Goal: Transaction & Acquisition: Book appointment/travel/reservation

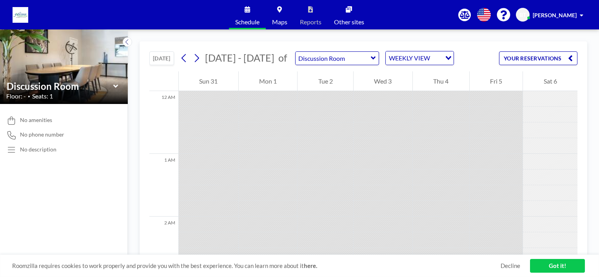
scroll to position [212, 0]
click at [370, 56] on div "Discussion Room" at bounding box center [337, 58] width 84 height 14
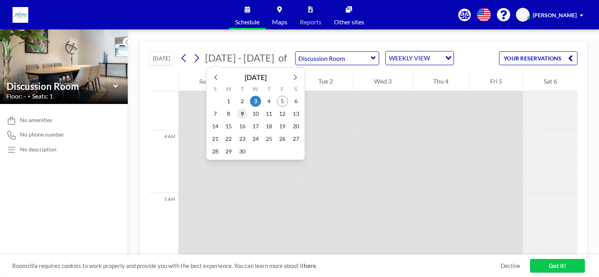
click at [243, 113] on span "9" at bounding box center [242, 113] width 11 height 11
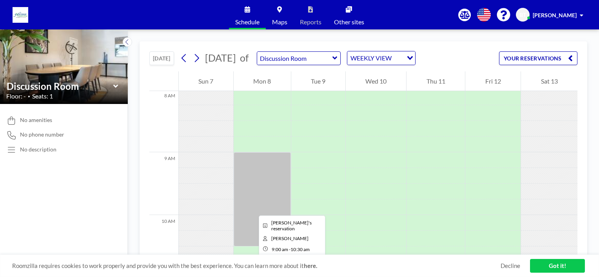
scroll to position [486, 0]
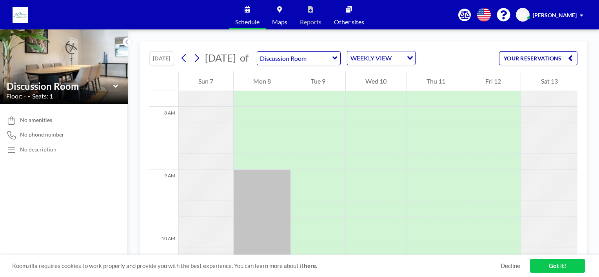
click at [337, 56] on icon at bounding box center [334, 58] width 5 height 8
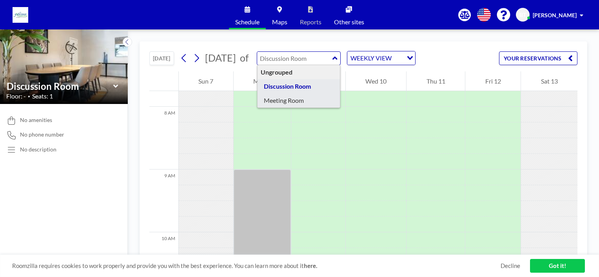
type input "Meeting Room"
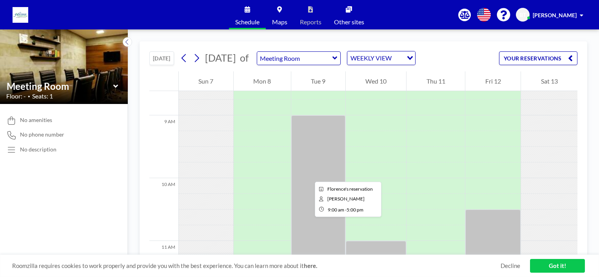
scroll to position [564, 0]
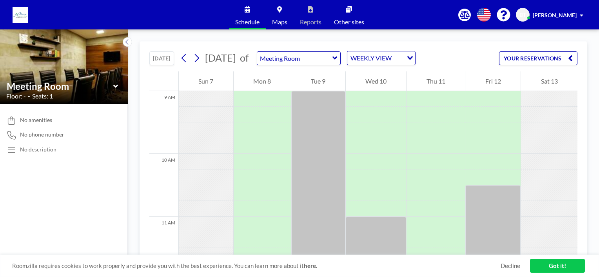
click at [337, 56] on icon at bounding box center [334, 58] width 5 height 8
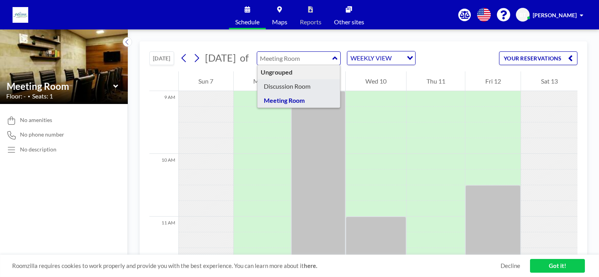
type input "Discussion Room"
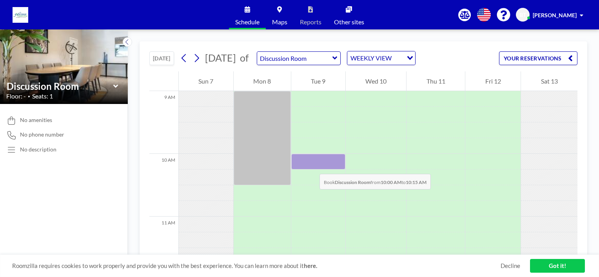
click at [311, 166] on div at bounding box center [318, 162] width 54 height 16
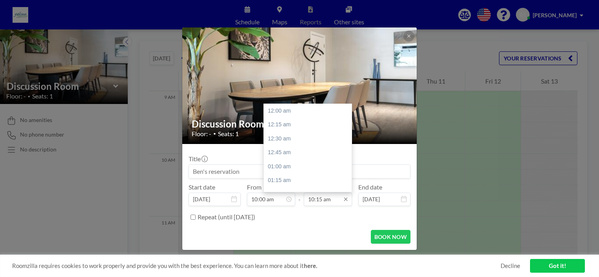
scroll to position [572, 0]
click at [290, 154] on div "11:00 am" at bounding box center [310, 152] width 92 height 14
type input "11:00 am"
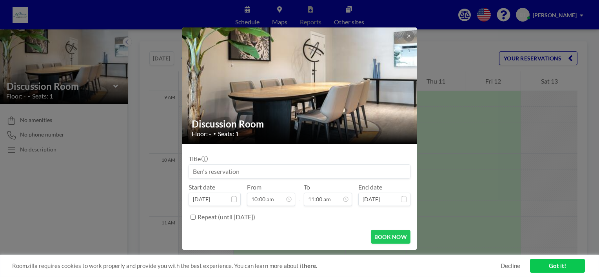
scroll to position [614, 0]
click at [394, 235] on button "BOOK NOW" at bounding box center [391, 237] width 40 height 14
